Goal: Information Seeking & Learning: Learn about a topic

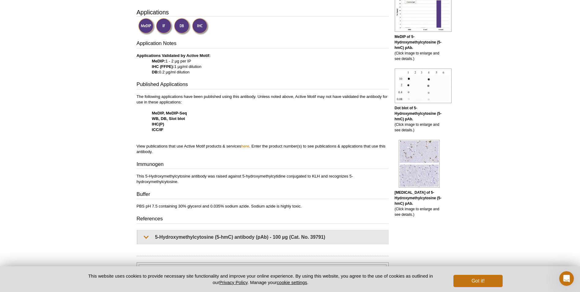
scroll to position [191, 0]
click at [244, 146] on link "here" at bounding box center [245, 146] width 8 height 5
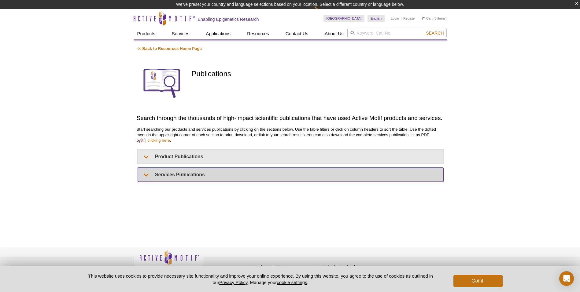
click at [203, 175] on summary "Services Publications" at bounding box center [290, 174] width 305 height 14
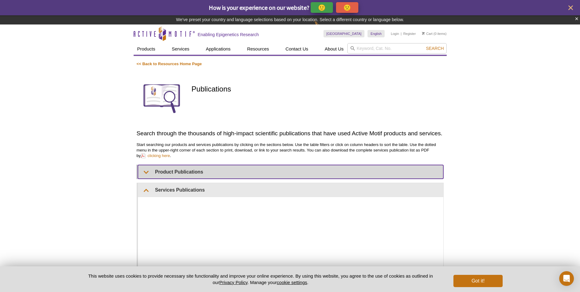
click at [209, 171] on summary "Product Publications" at bounding box center [290, 172] width 305 height 14
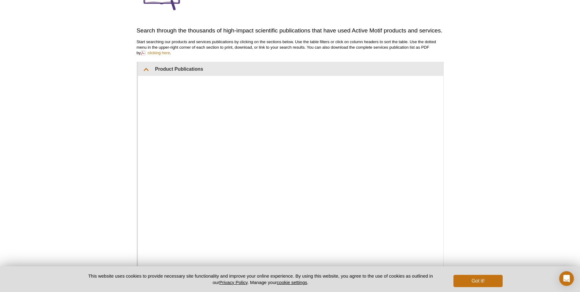
scroll to position [52, 0]
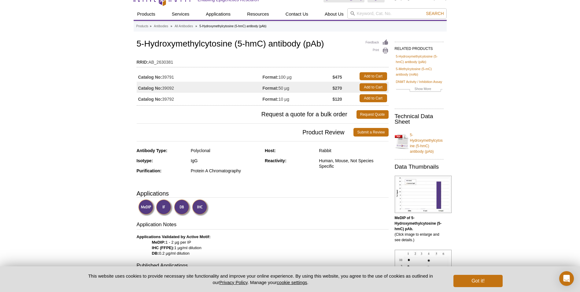
scroll to position [6, 0]
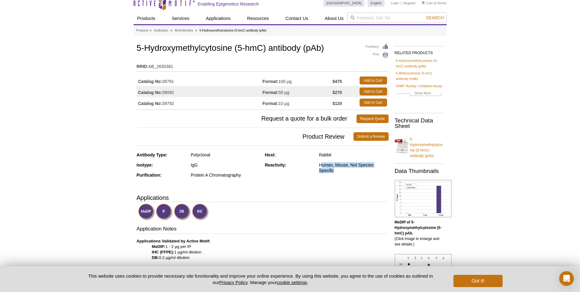
drag, startPoint x: 322, startPoint y: 166, endPoint x: 339, endPoint y: 167, distance: 16.5
click at [339, 167] on div "Human, Mouse, Not Species Specific" at bounding box center [353, 167] width 69 height 11
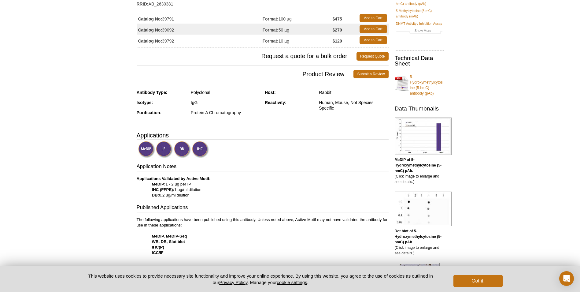
scroll to position [32, 0]
